Goal: Complete application form

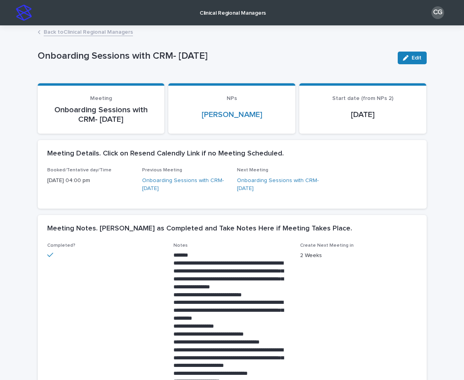
click at [27, 11] on img at bounding box center [24, 13] width 16 height 16
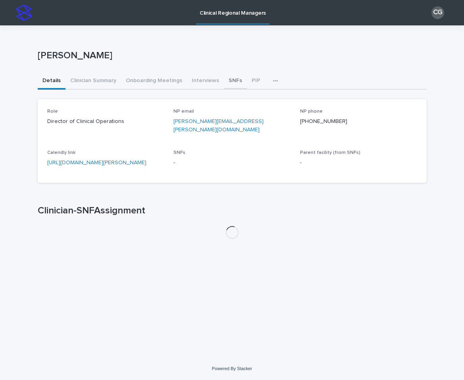
click at [227, 84] on button "SNFs" at bounding box center [235, 81] width 23 height 17
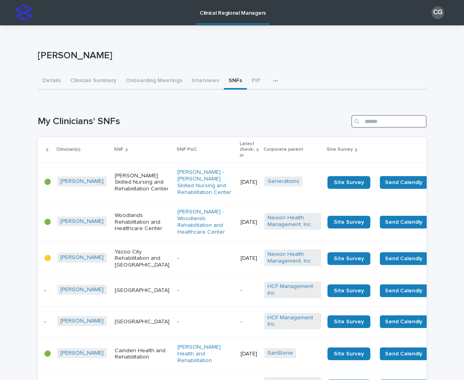
click at [389, 122] on input "Search" at bounding box center [388, 121] width 75 height 13
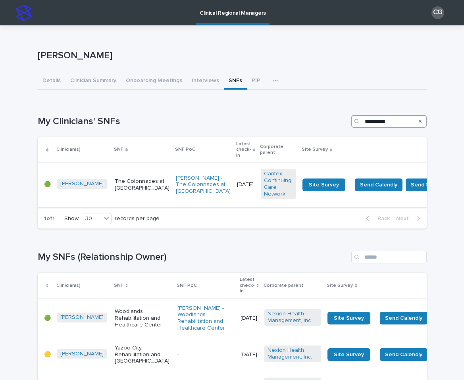
type input "**********"
click at [116, 193] on td "The Colonnades at [GEOGRAPHIC_DATA]" at bounding box center [142, 185] width 61 height 44
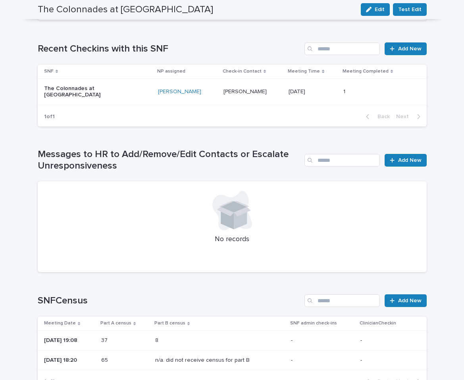
scroll to position [586, 0]
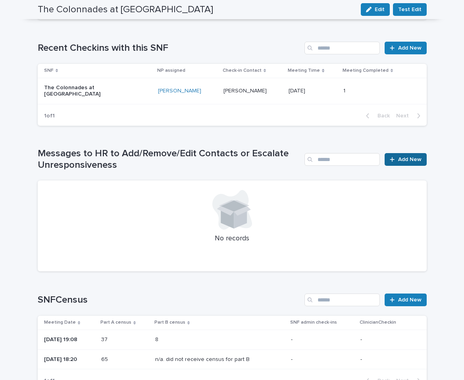
click at [407, 157] on span "Add New" at bounding box center [409, 160] width 23 height 6
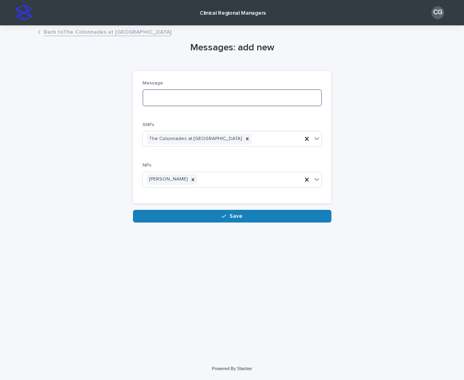
click at [173, 96] on textarea at bounding box center [232, 97] width 179 height 17
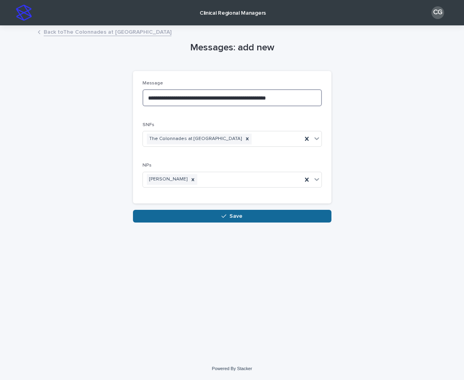
type textarea "**********"
click at [246, 220] on button "Save" at bounding box center [232, 216] width 199 height 13
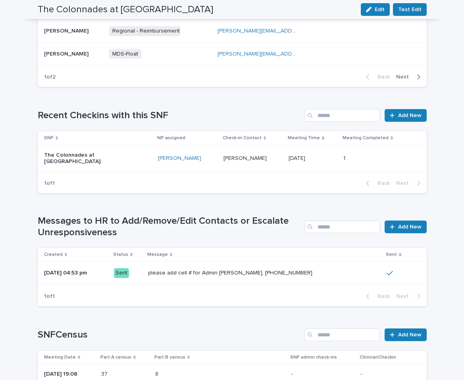
scroll to position [512, 0]
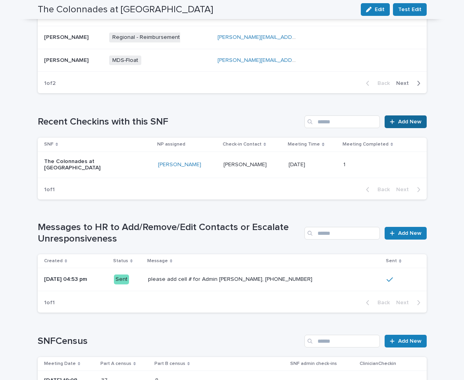
click at [407, 119] on span "Add New" at bounding box center [409, 122] width 23 height 6
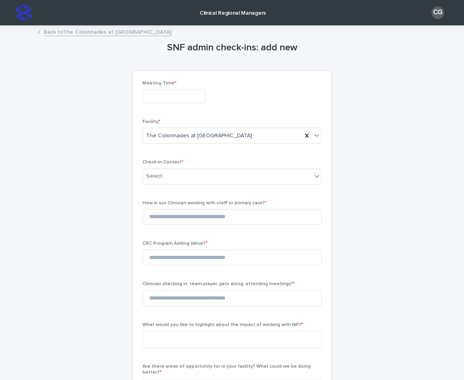
click at [160, 104] on div "Meeting Time *" at bounding box center [232, 95] width 179 height 29
click at [160, 98] on input "text" at bounding box center [174, 96] width 63 height 14
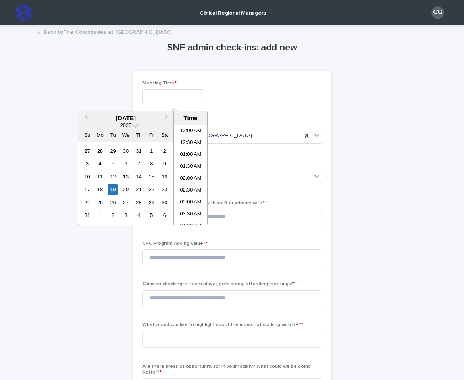
scroll to position [349, 0]
click at [187, 164] on li "04:00 PM" at bounding box center [191, 163] width 34 height 12
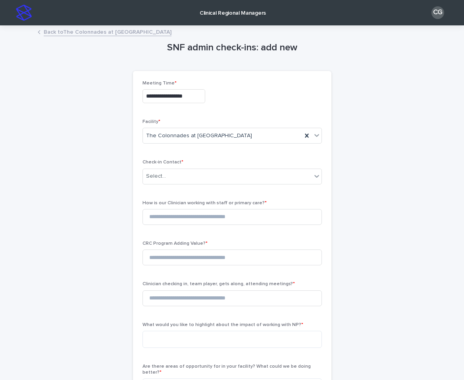
click at [183, 97] on input "**********" at bounding box center [174, 96] width 63 height 14
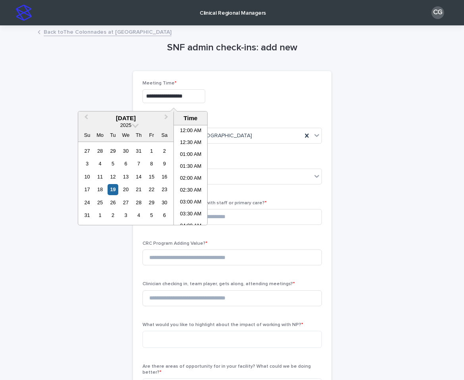
scroll to position [337, 0]
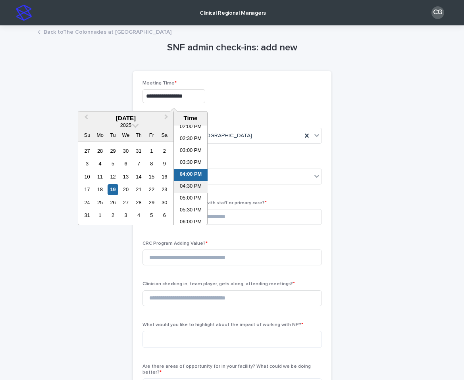
click at [189, 185] on li "04:30 PM" at bounding box center [191, 187] width 34 height 12
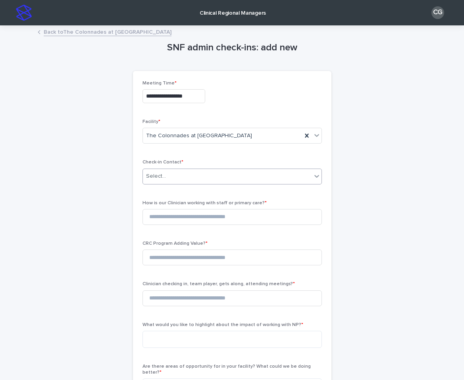
type input "**********"
click at [182, 170] on div "Select..." at bounding box center [227, 176] width 169 height 13
type input "*********"
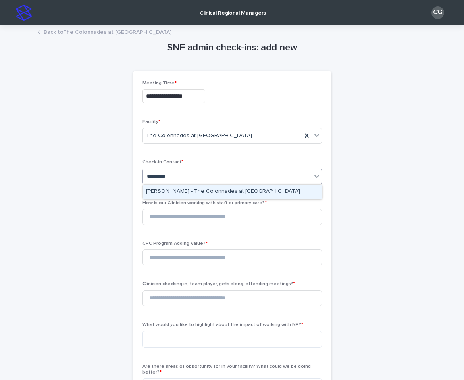
click at [169, 187] on div "[PERSON_NAME] - The Colonnades at [GEOGRAPHIC_DATA]" at bounding box center [232, 192] width 179 height 14
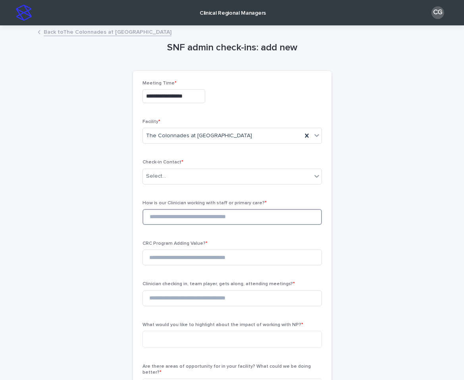
click at [169, 218] on input at bounding box center [232, 217] width 179 height 16
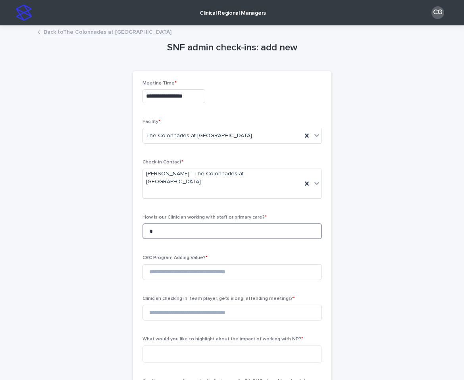
type input "*"
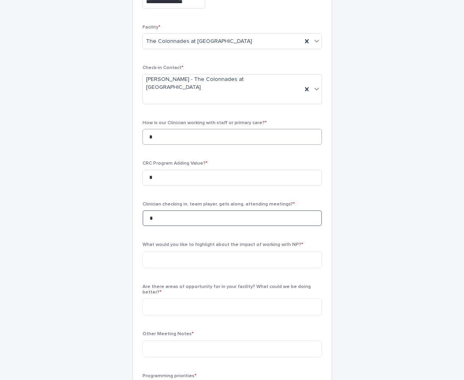
scroll to position [118, 0]
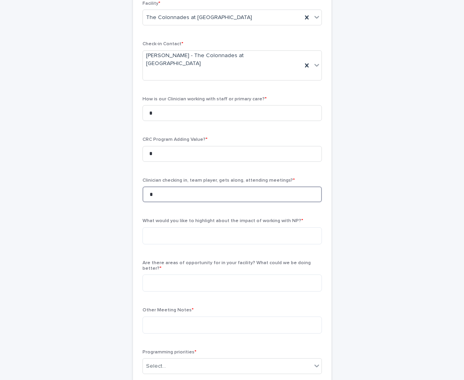
type input "*"
click at [163, 234] on div "What would you like to highlight about the impact of working with NP? *" at bounding box center [232, 234] width 179 height 32
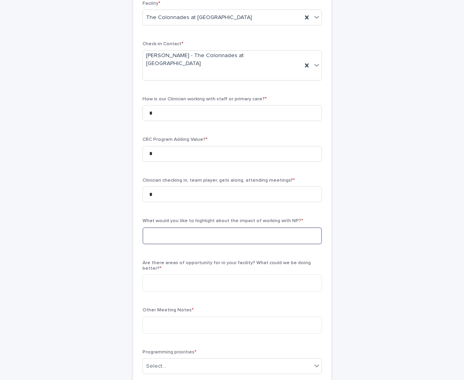
click at [159, 227] on textarea at bounding box center [232, 235] width 179 height 17
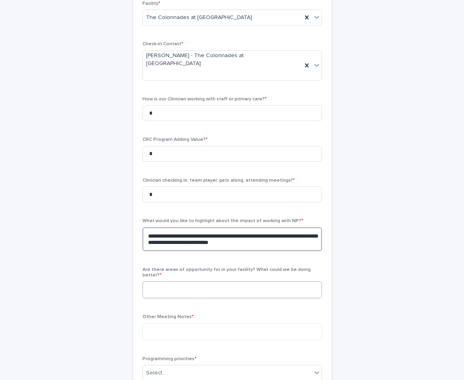
type textarea "**********"
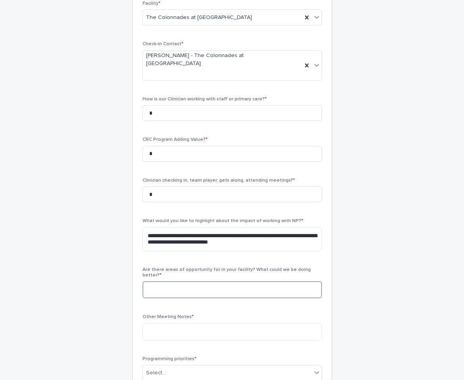
click at [183, 281] on textarea at bounding box center [232, 289] width 179 height 17
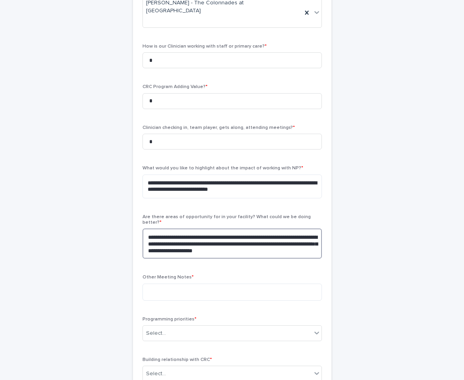
scroll to position [181, 0]
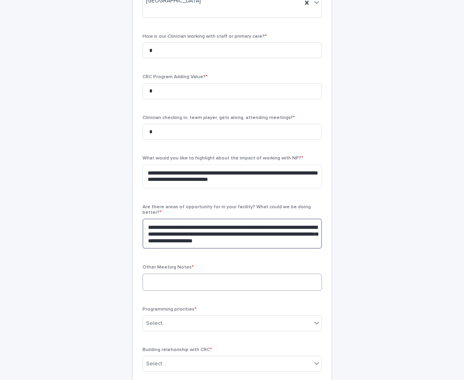
type textarea "**********"
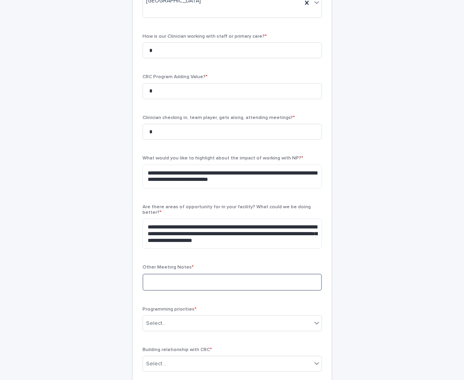
click at [163, 274] on textarea at bounding box center [232, 282] width 179 height 17
type textarea "***"
click at [154, 320] on div "Select..." at bounding box center [156, 324] width 20 height 8
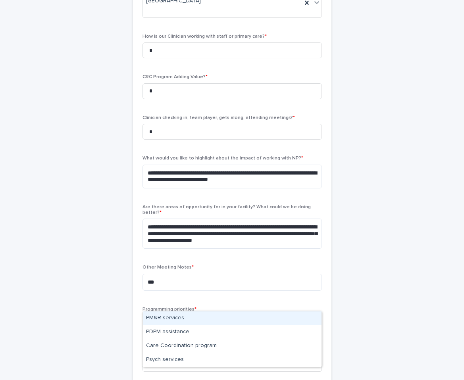
click at [156, 319] on div "PM&R services" at bounding box center [232, 319] width 179 height 14
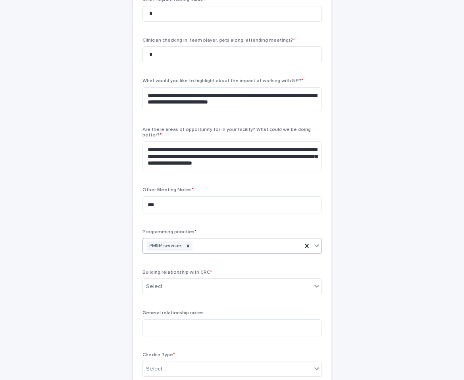
scroll to position [271, 0]
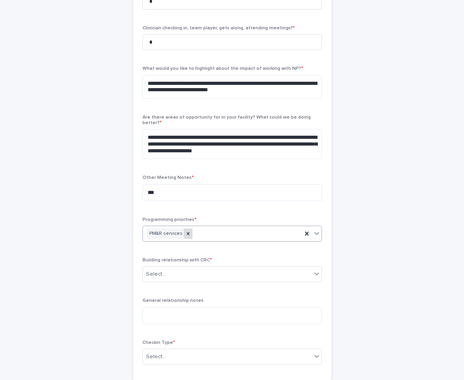
click at [187, 232] on icon at bounding box center [188, 233] width 3 height 3
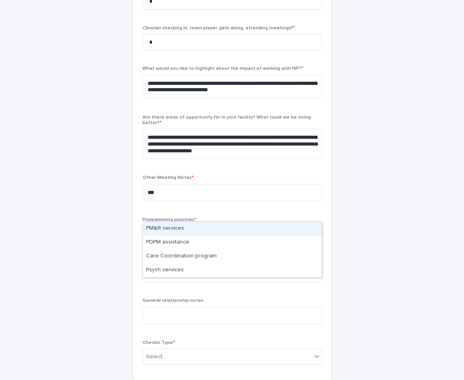
click at [189, 227] on div "Select..." at bounding box center [227, 233] width 169 height 13
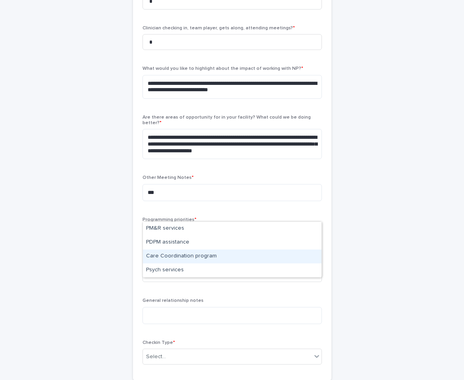
click at [185, 256] on div "Care Coordination program" at bounding box center [232, 257] width 179 height 14
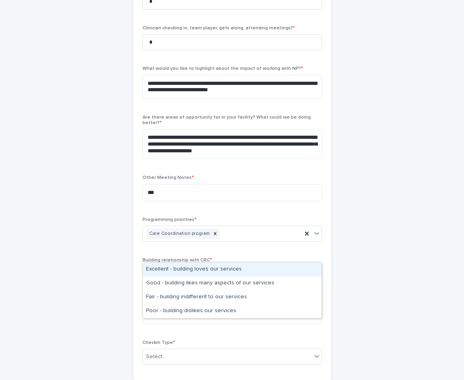
click at [176, 268] on div "Select..." at bounding box center [227, 274] width 169 height 13
click at [173, 269] on div "Excellent - building loves our services" at bounding box center [232, 270] width 179 height 14
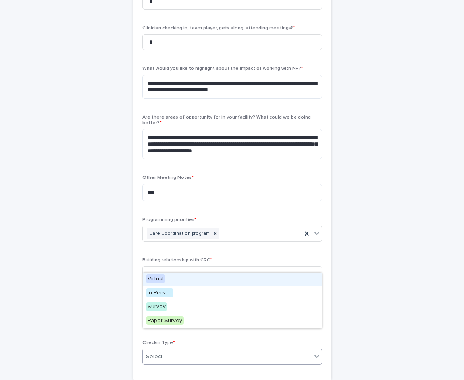
click at [165, 351] on div "Select..." at bounding box center [227, 357] width 169 height 13
click at [177, 281] on div "Virtual" at bounding box center [232, 280] width 179 height 14
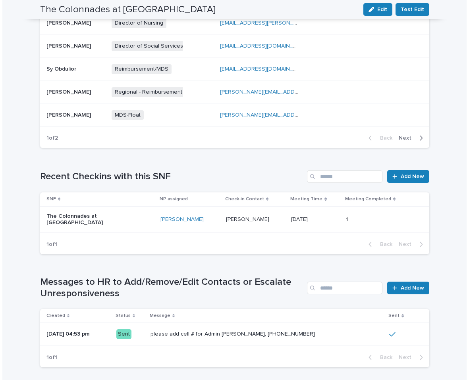
scroll to position [471, 0]
